Goal: Task Accomplishment & Management: Manage account settings

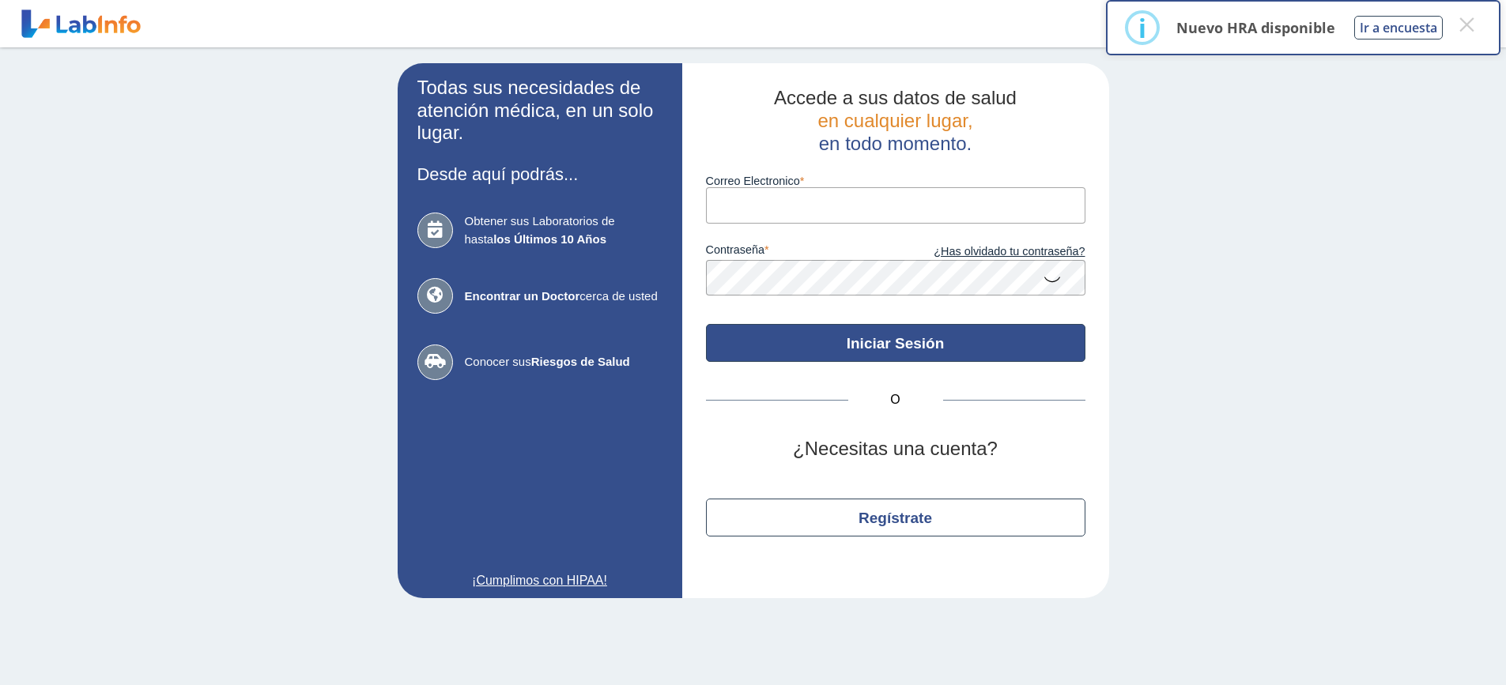
type input "aaaccountingservices@yahoo.com"
click at [888, 351] on button "Iniciar Sesión" at bounding box center [895, 343] width 379 height 38
